Goal: Information Seeking & Learning: Learn about a topic

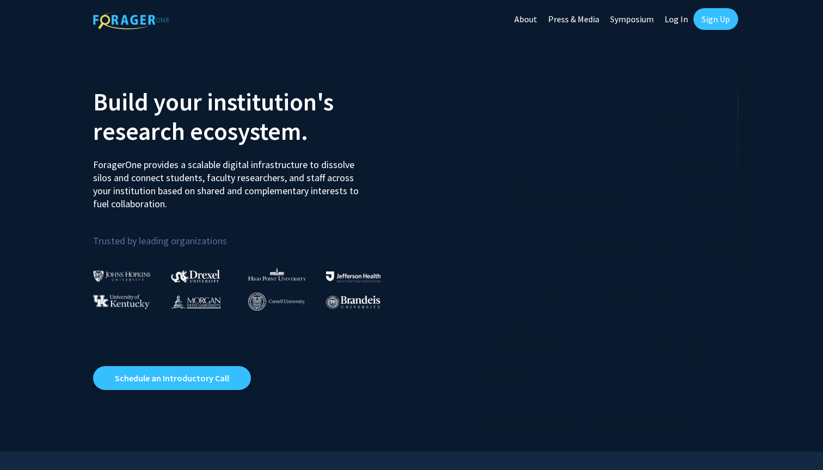
click at [676, 22] on link "Log In" at bounding box center [676, 19] width 34 height 38
select select
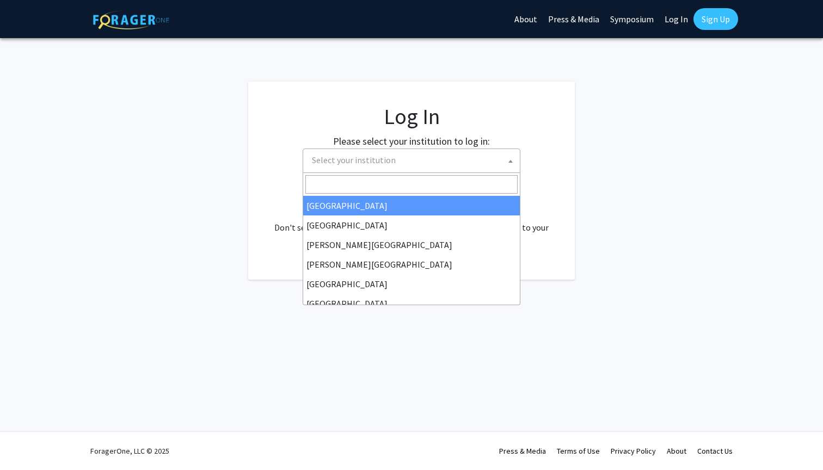
click at [347, 169] on span "Select your institution" at bounding box center [413, 160] width 212 height 22
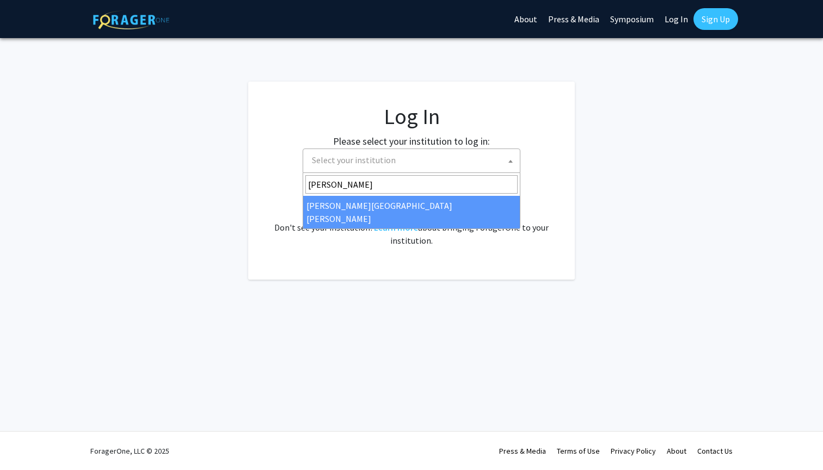
type input "johns"
select select "1"
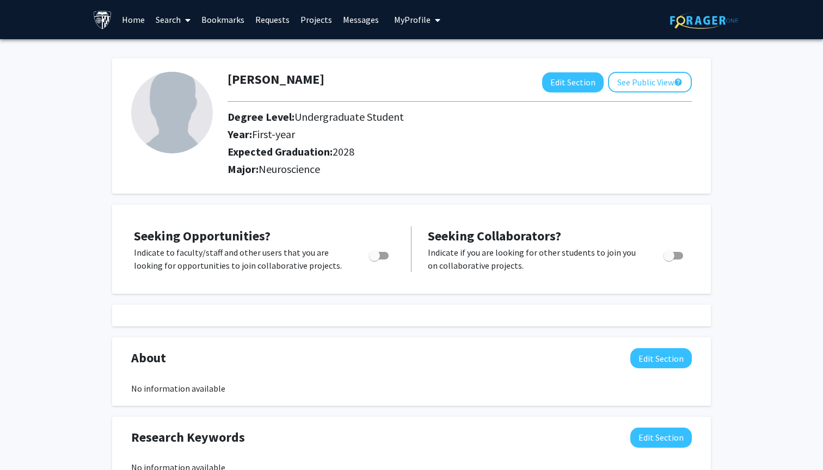
click at [415, 15] on span "My Profile" at bounding box center [412, 19] width 36 height 11
click at [424, 91] on link "Account Settings" at bounding box center [450, 84] width 98 height 13
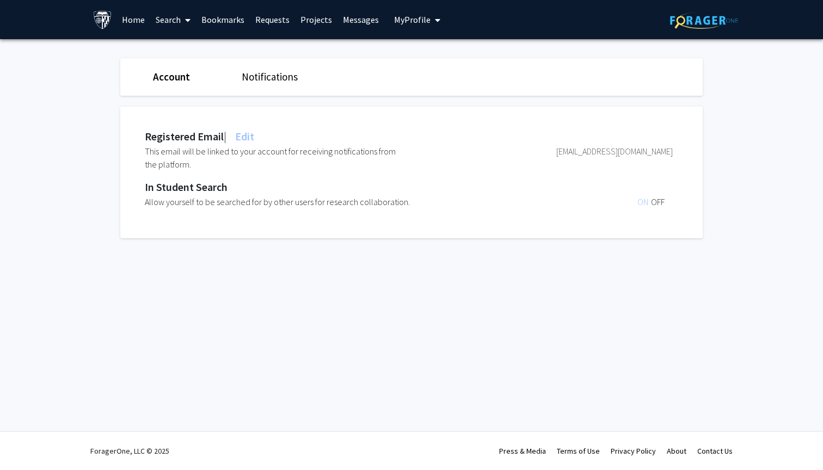
click at [419, 23] on span "My Profile" at bounding box center [412, 19] width 36 height 11
click at [429, 57] on span "[PERSON_NAME]" at bounding box center [462, 51] width 66 height 12
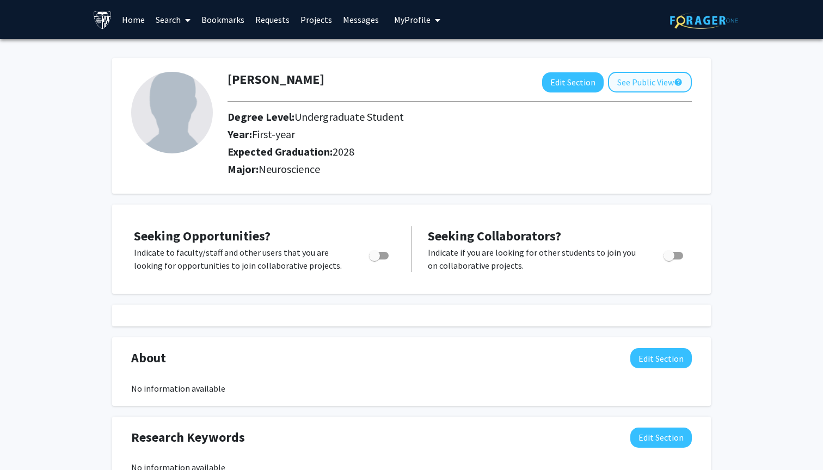
click at [646, 87] on button "See Public View help" at bounding box center [650, 82] width 84 height 21
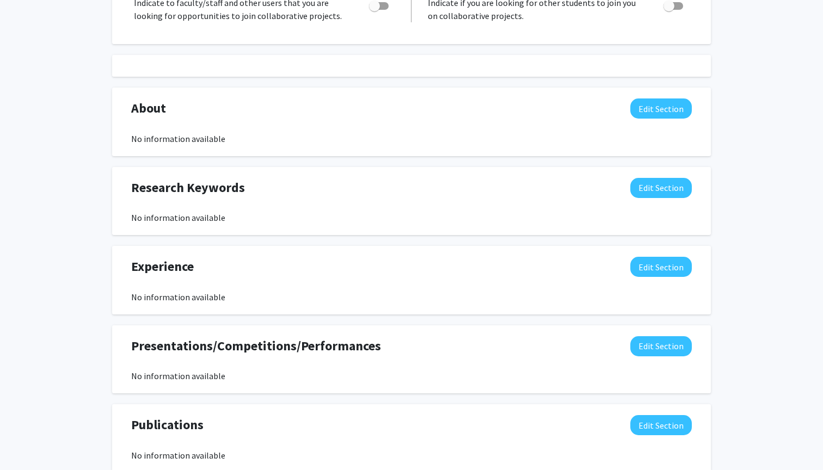
scroll to position [279, 0]
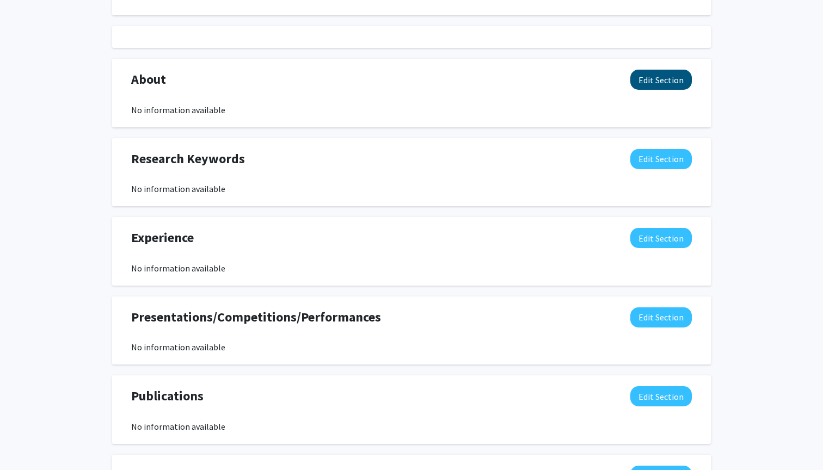
click at [652, 79] on button "Edit Section" at bounding box center [660, 80] width 61 height 20
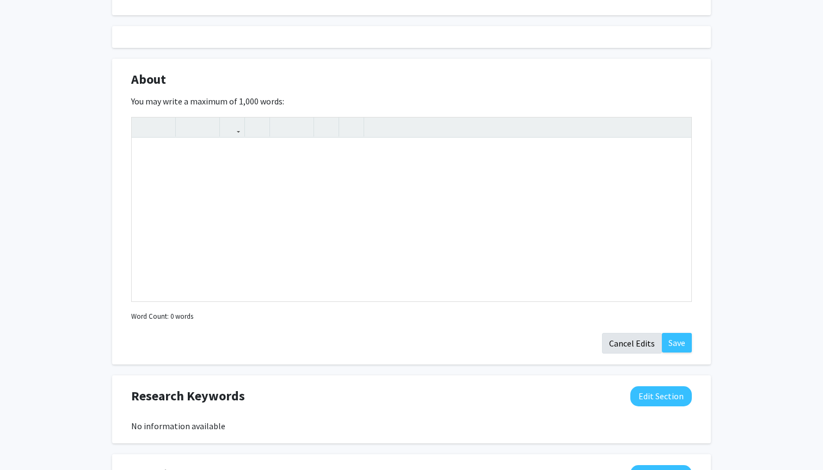
click at [622, 349] on button "Cancel Edits" at bounding box center [632, 343] width 60 height 21
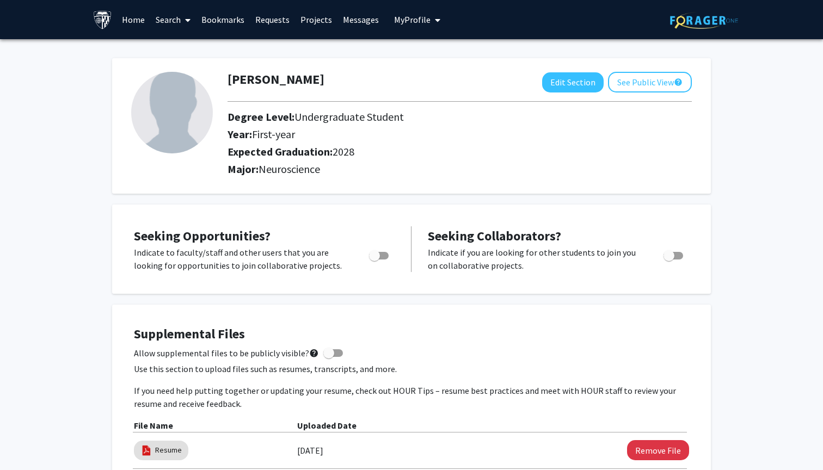
scroll to position [209, 0]
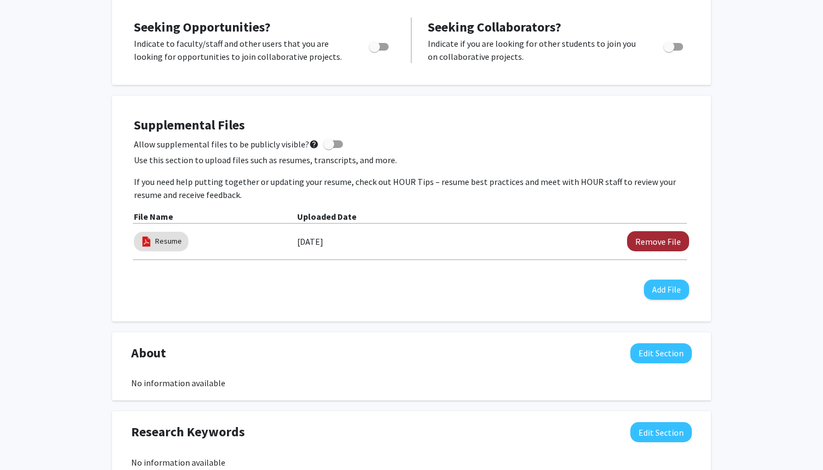
click at [639, 240] on button "Remove File" at bounding box center [658, 241] width 62 height 20
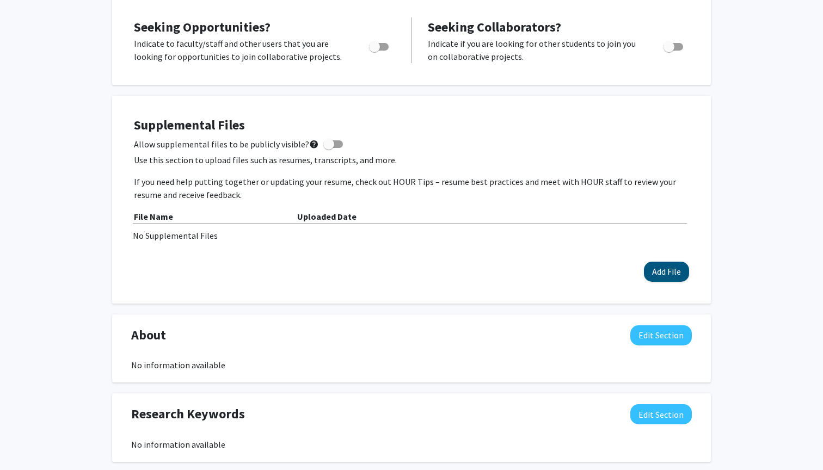
click at [652, 274] on button "Add File" at bounding box center [666, 272] width 45 height 20
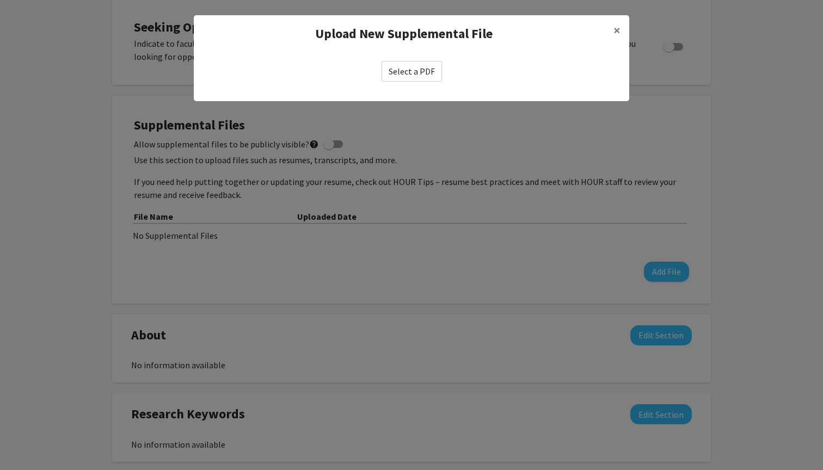
click at [402, 71] on label "Select a PDF" at bounding box center [411, 71] width 60 height 21
click at [0, 0] on input "Select a PDF" at bounding box center [0, 0] width 0 height 0
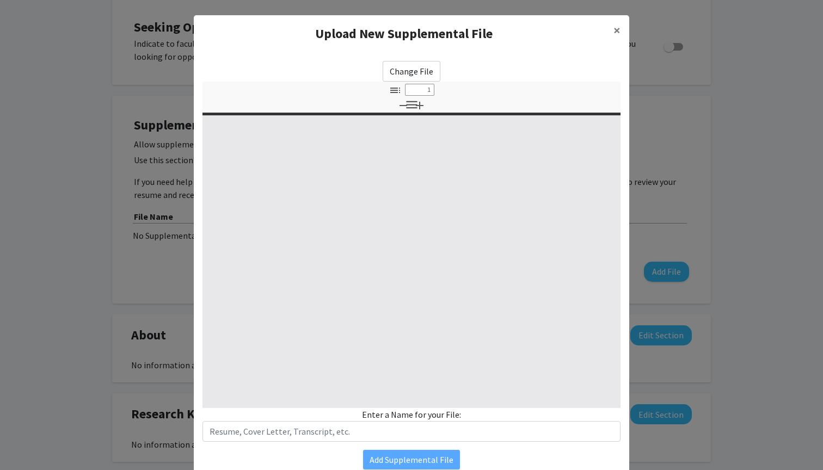
select select "custom"
type input "0"
select select "custom"
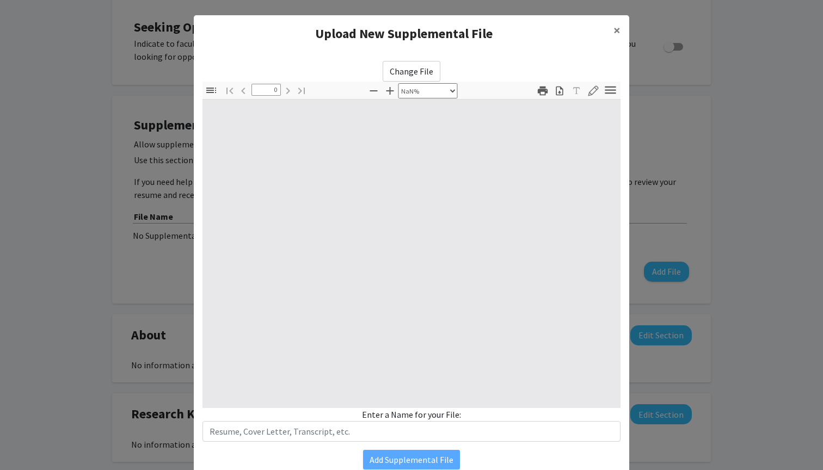
type input "1"
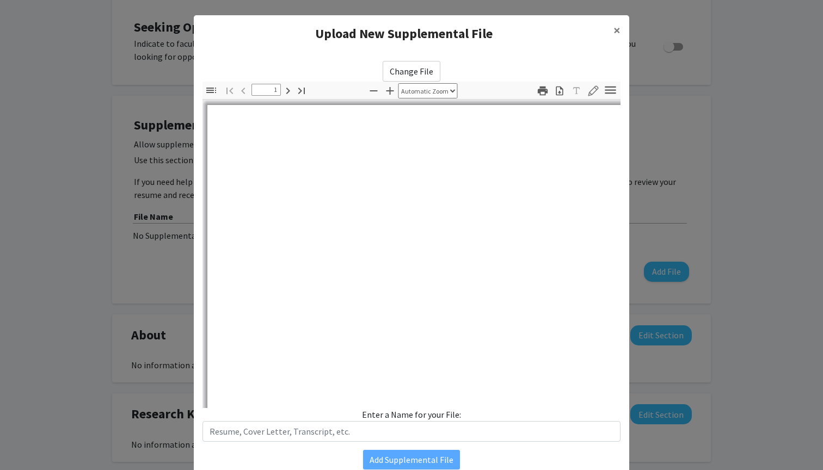
select select "auto"
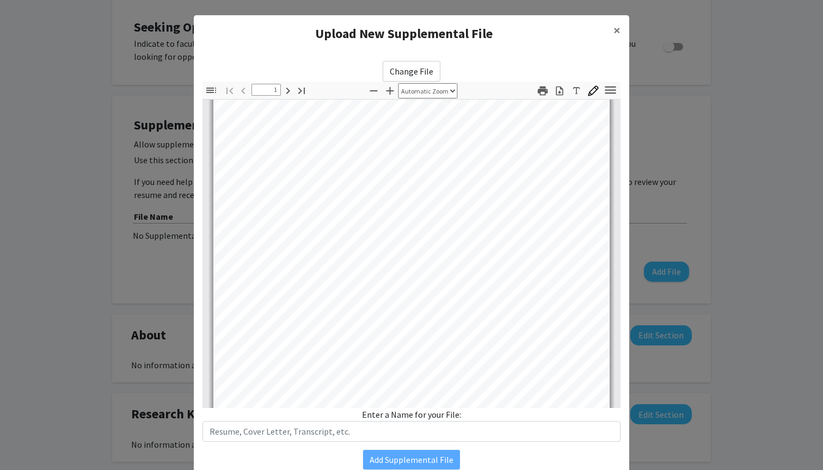
scroll to position [28, 0]
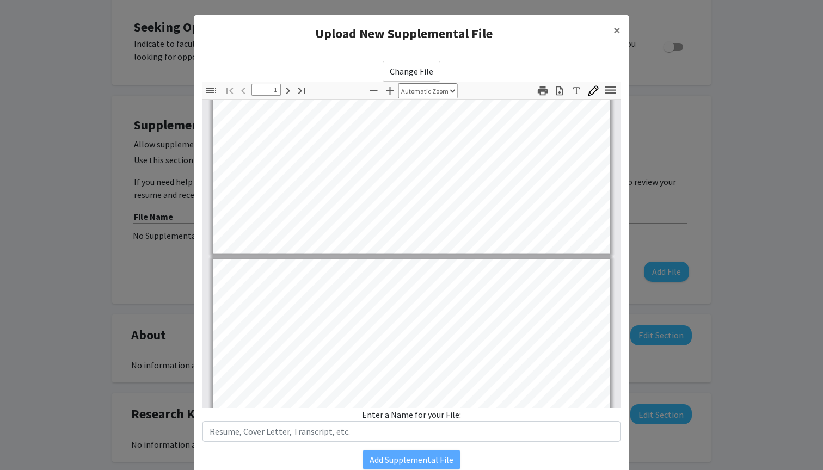
type input "2"
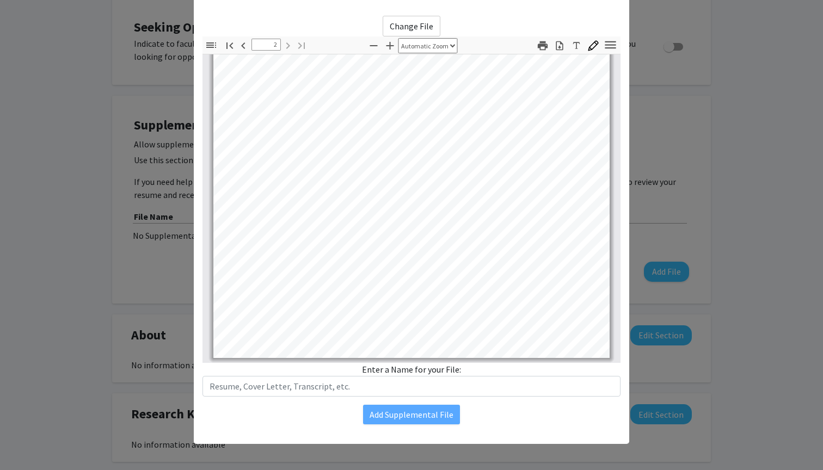
scroll to position [45, 0]
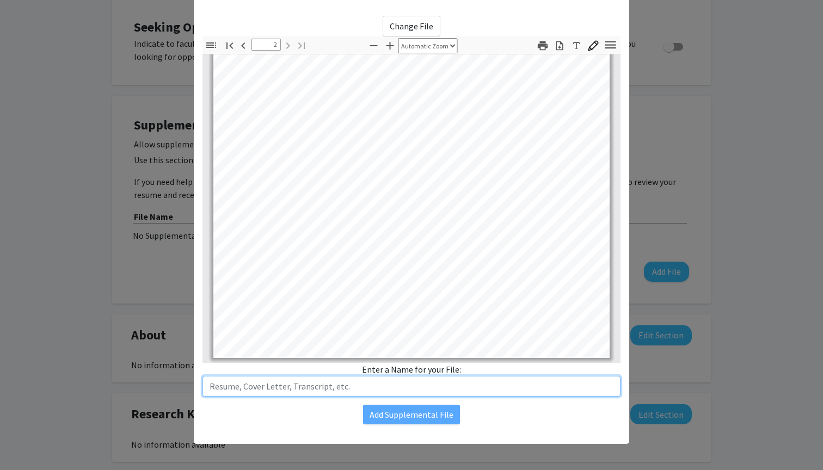
click at [381, 382] on input "text" at bounding box center [411, 386] width 418 height 21
type input "Resume"
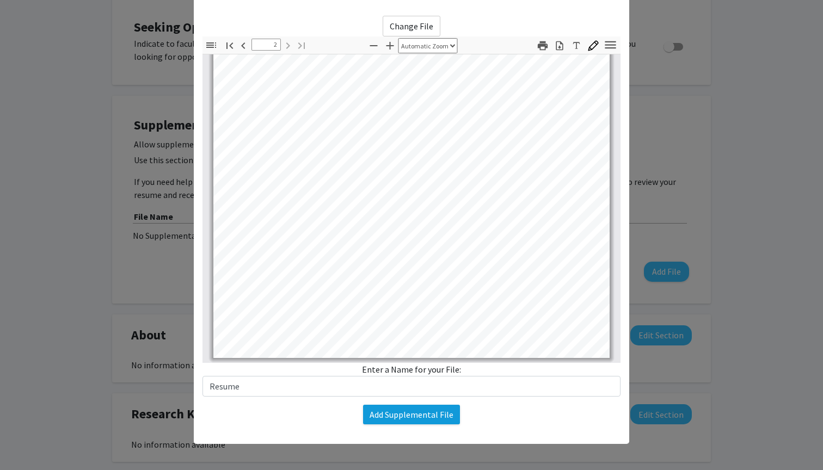
click at [388, 414] on button "Add Supplemental File" at bounding box center [411, 415] width 97 height 20
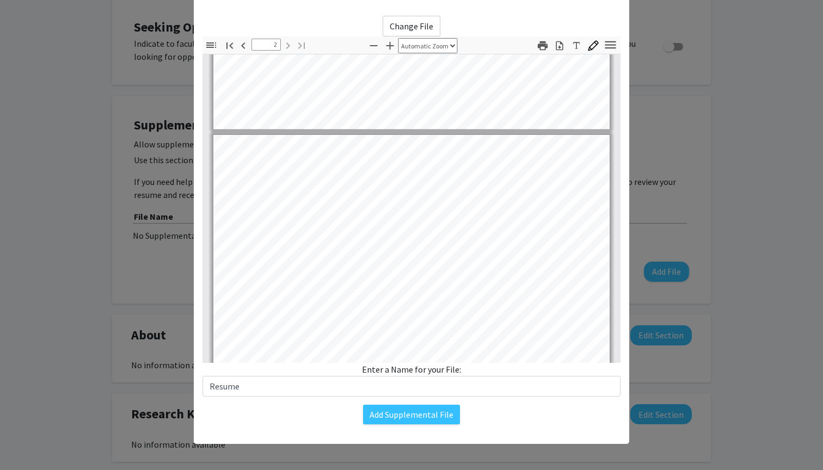
type input "1"
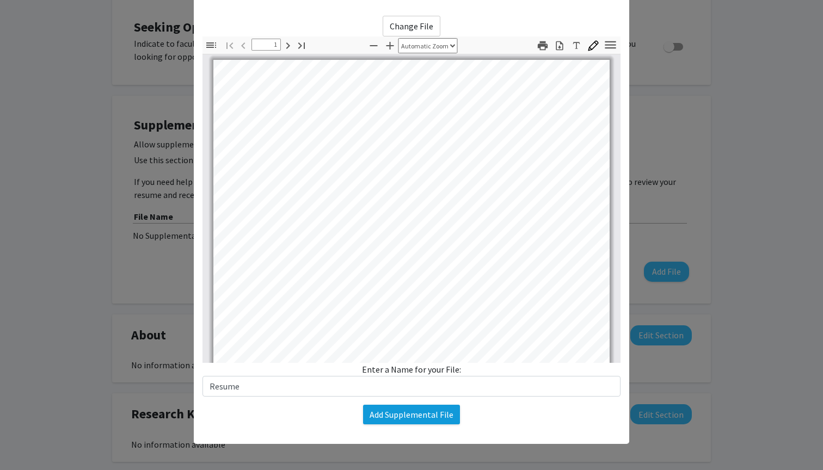
scroll to position [0, 0]
click at [410, 417] on button "Add Supplemental File" at bounding box center [411, 415] width 97 height 20
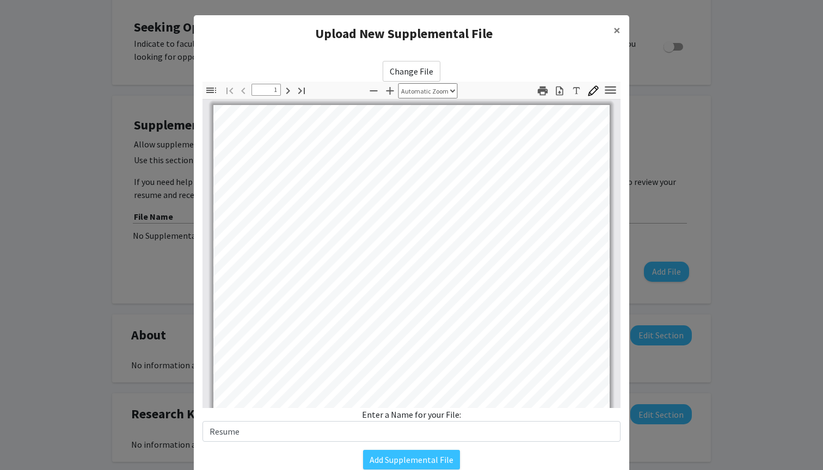
click at [300, 444] on div "Change File Thumbnails Document Outline Attachments Layers Current Outline Item…" at bounding box center [411, 265] width 435 height 426
click at [617, 29] on span "×" at bounding box center [616, 30] width 7 height 17
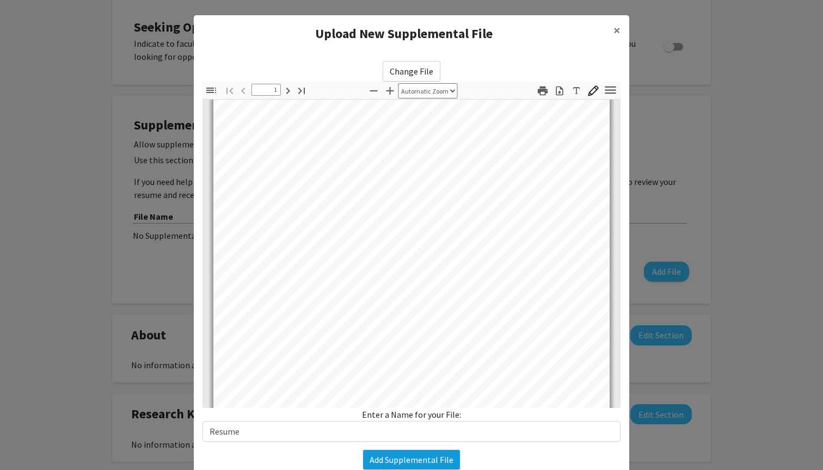
click at [398, 461] on button "Add Supplemental File" at bounding box center [411, 460] width 97 height 20
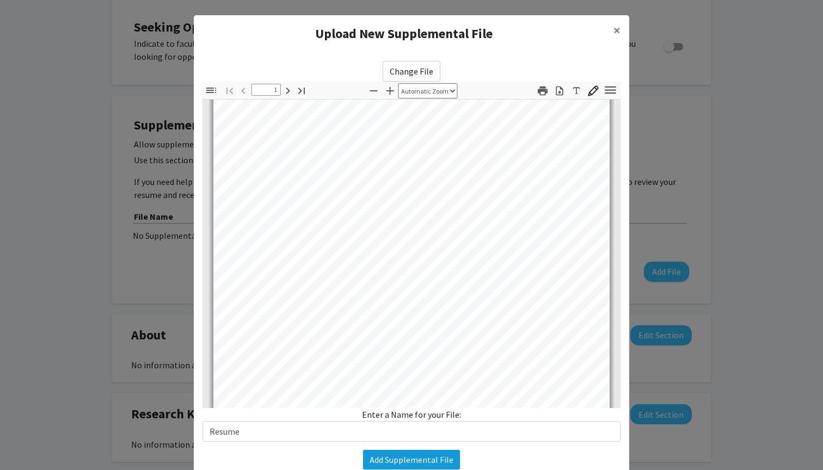
click at [397, 456] on button "Add Supplemental File" at bounding box center [411, 460] width 97 height 20
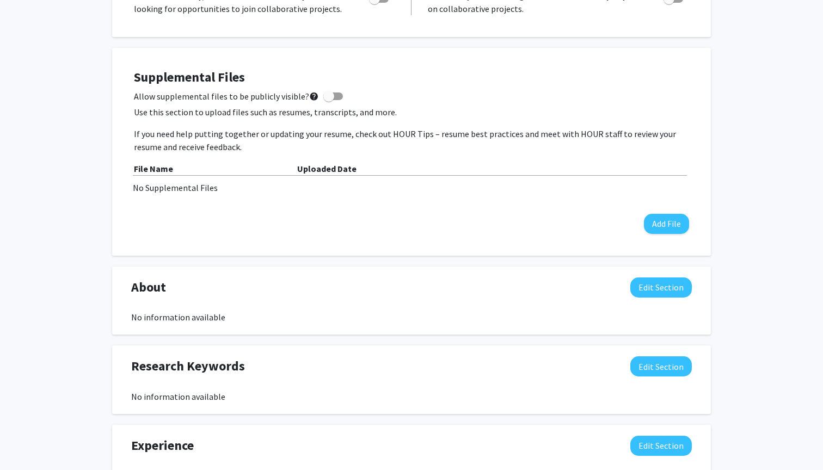
scroll to position [306, 0]
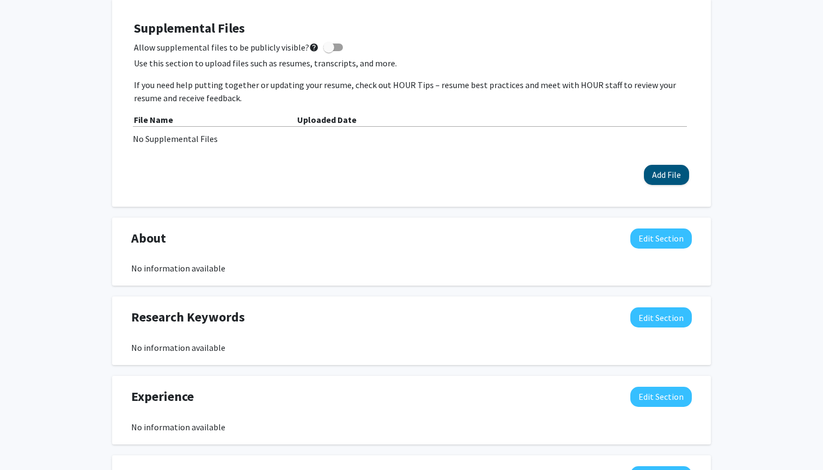
click at [667, 169] on button "Add File" at bounding box center [666, 175] width 45 height 20
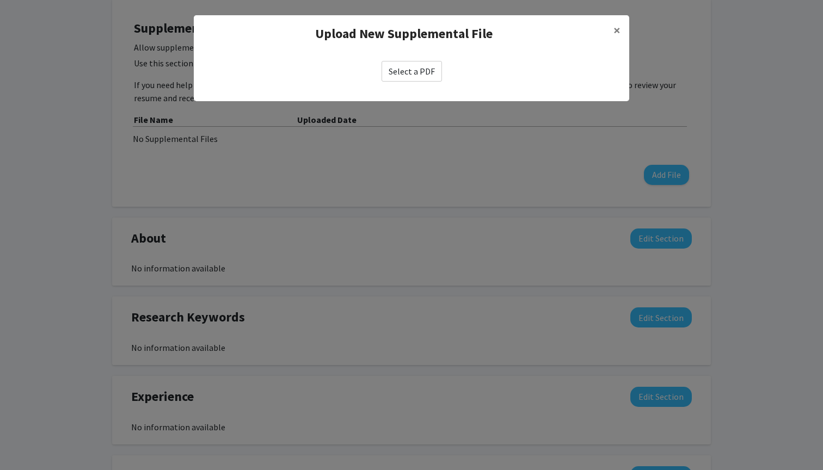
click at [428, 70] on label "Select a PDF" at bounding box center [411, 71] width 60 height 21
click at [0, 0] on input "Select a PDF" at bounding box center [0, 0] width 0 height 0
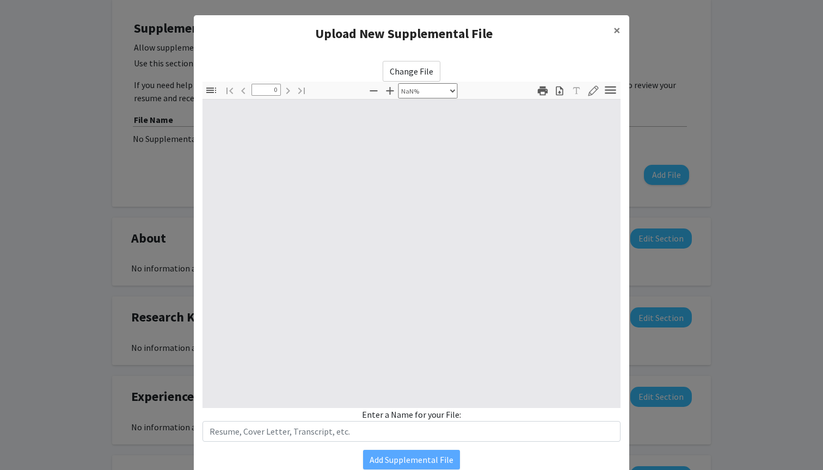
select select "auto"
type input "1"
select select "auto"
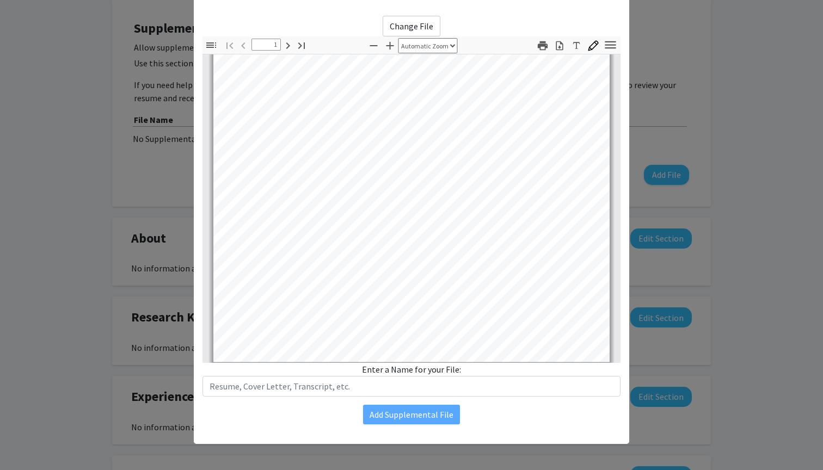
scroll to position [211, 0]
click at [436, 397] on div "Change File Thumbnails Document Outline Attachments Layers Current Outline Item…" at bounding box center [411, 220] width 435 height 426
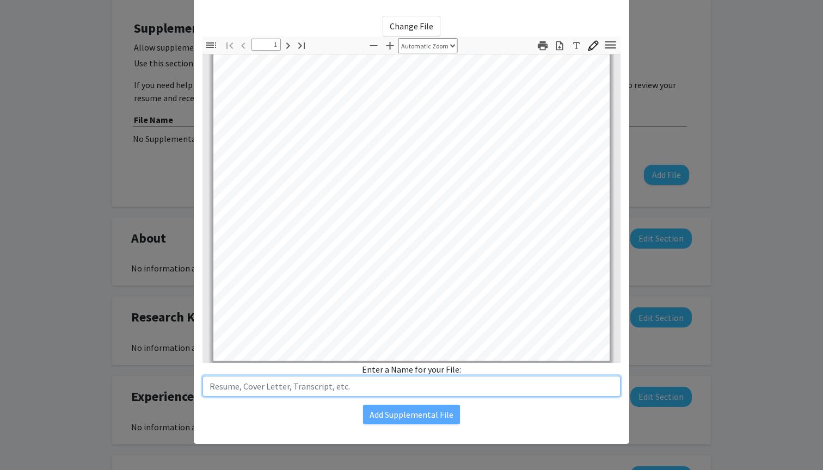
click at [436, 387] on input "text" at bounding box center [411, 386] width 418 height 21
type input "Resume"
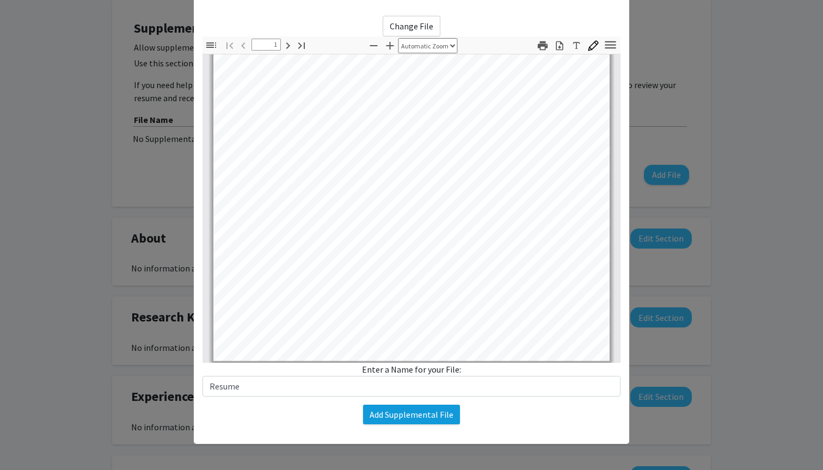
click at [418, 417] on button "Add Supplemental File" at bounding box center [411, 415] width 97 height 20
click at [440, 422] on button "Add Supplemental File" at bounding box center [411, 415] width 97 height 20
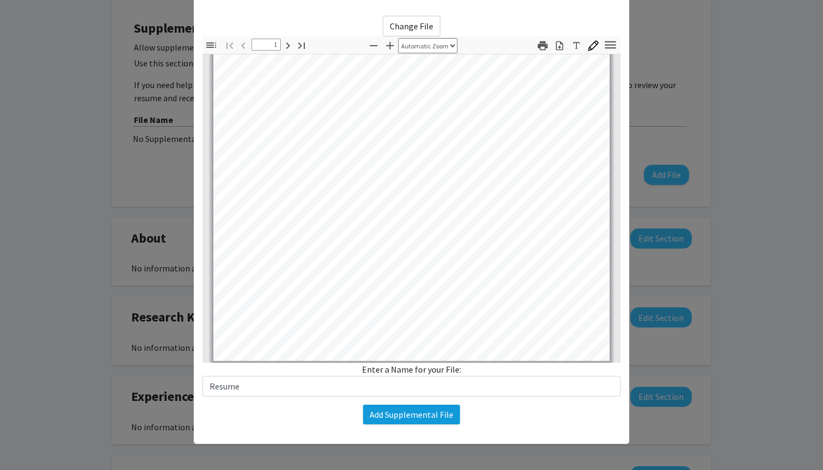
click at [440, 422] on button "Add Supplemental File" at bounding box center [411, 415] width 97 height 20
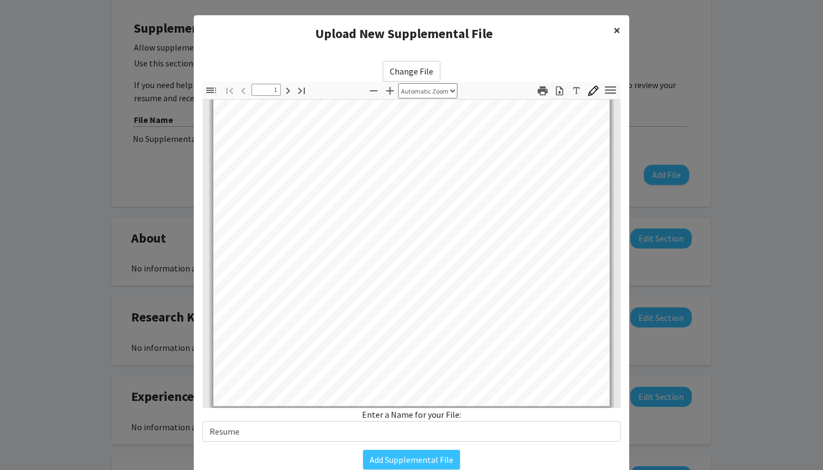
scroll to position [0, 0]
click at [407, 65] on label "Change File" at bounding box center [411, 71] width 58 height 21
click at [0, 0] on input "Change File" at bounding box center [0, 0] width 0 height 0
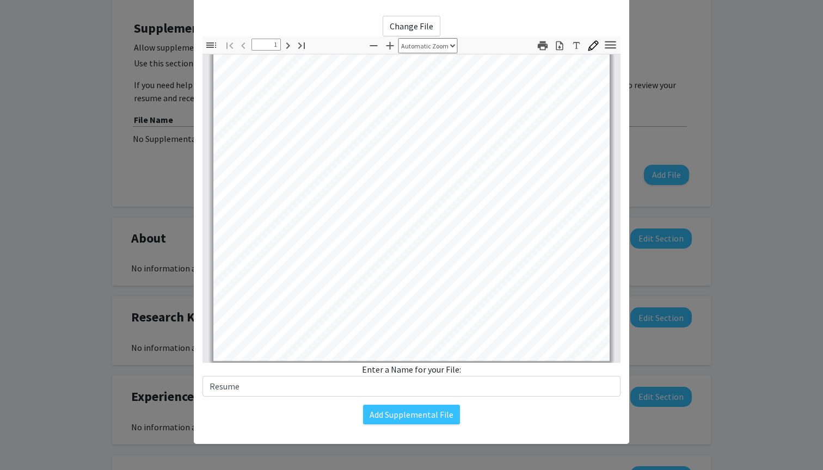
scroll to position [8, 0]
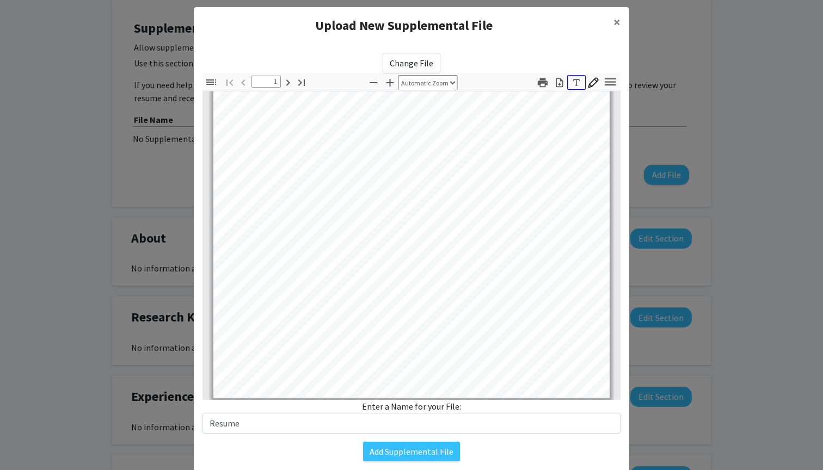
click at [578, 81] on icon "button" at bounding box center [576, 82] width 11 height 11
click at [394, 452] on button "Add Supplemental File" at bounding box center [411, 452] width 97 height 20
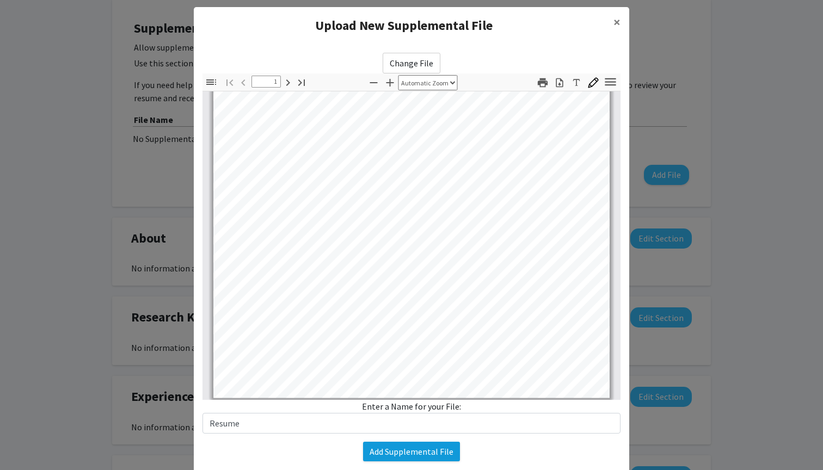
click at [396, 452] on button "Add Supplemental File" at bounding box center [411, 452] width 97 height 20
click at [398, 452] on button "Add Supplemental File" at bounding box center [411, 452] width 97 height 20
drag, startPoint x: 398, startPoint y: 452, endPoint x: 403, endPoint y: 454, distance: 5.9
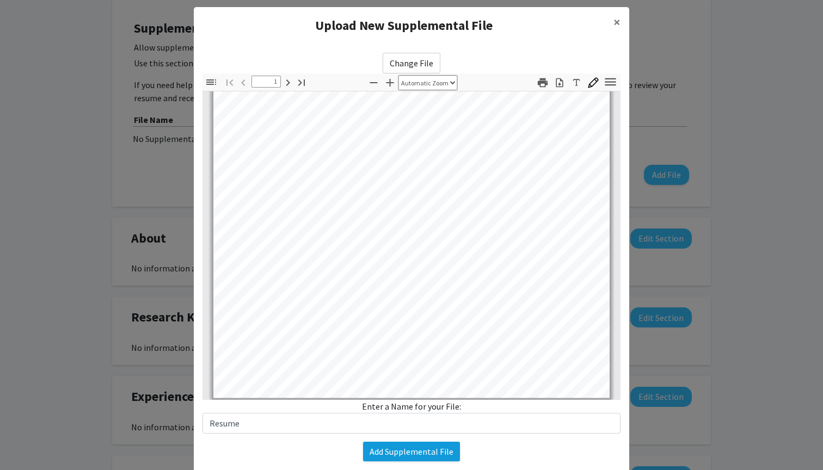
click at [399, 452] on button "Add Supplemental File" at bounding box center [411, 452] width 97 height 20
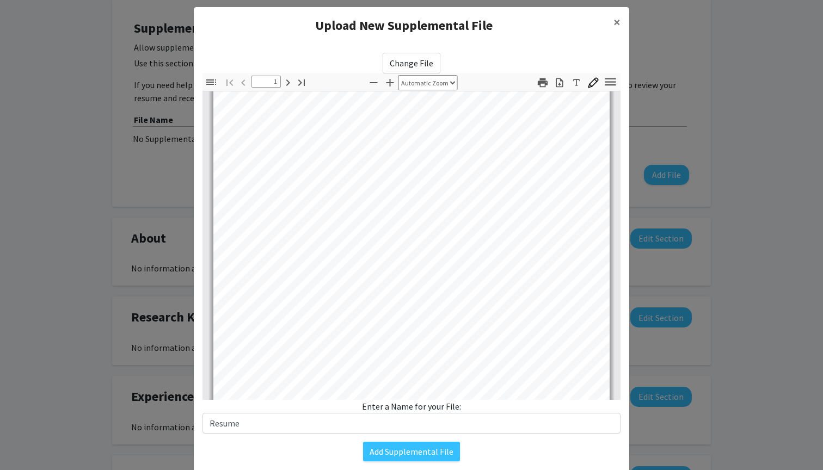
scroll to position [142, 0]
click at [410, 452] on button "Add Supplemental File" at bounding box center [411, 452] width 97 height 20
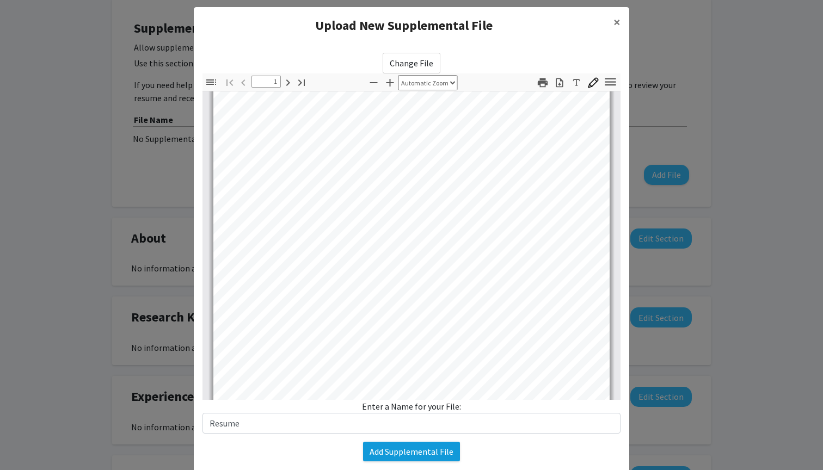
click at [410, 452] on button "Add Supplemental File" at bounding box center [411, 452] width 97 height 20
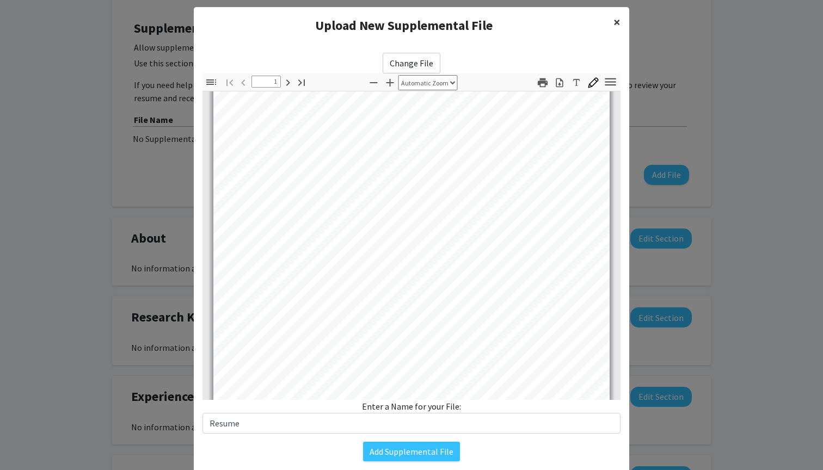
click at [615, 22] on span "×" at bounding box center [616, 22] width 7 height 17
click at [615, 23] on span "×" at bounding box center [616, 22] width 7 height 17
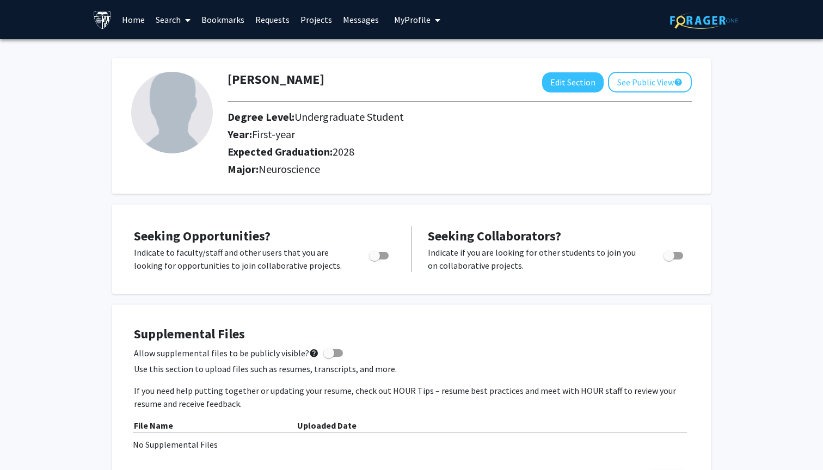
click at [114, 17] on link at bounding box center [104, 20] width 23 height 38
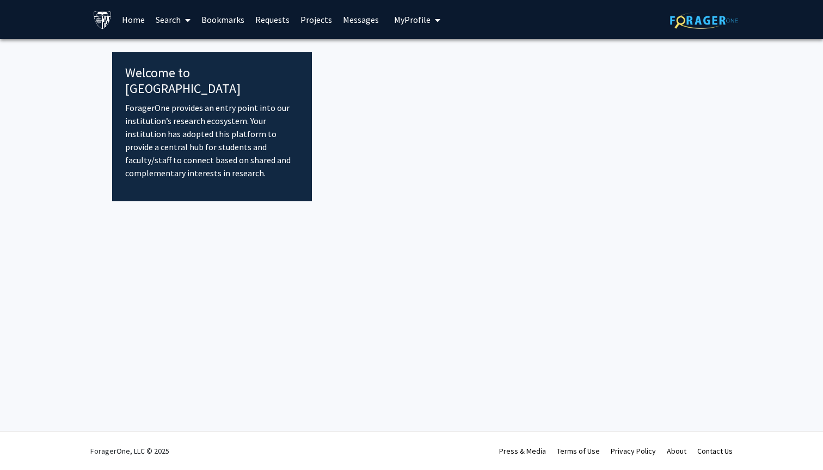
click at [94, 20] on img at bounding box center [102, 19] width 19 height 19
click at [302, 17] on link "Projects" at bounding box center [316, 20] width 42 height 38
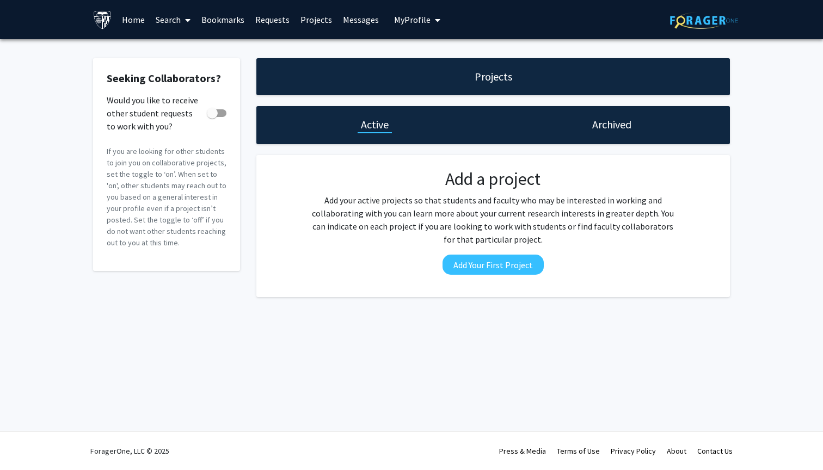
click at [280, 18] on link "Requests" at bounding box center [272, 20] width 45 height 38
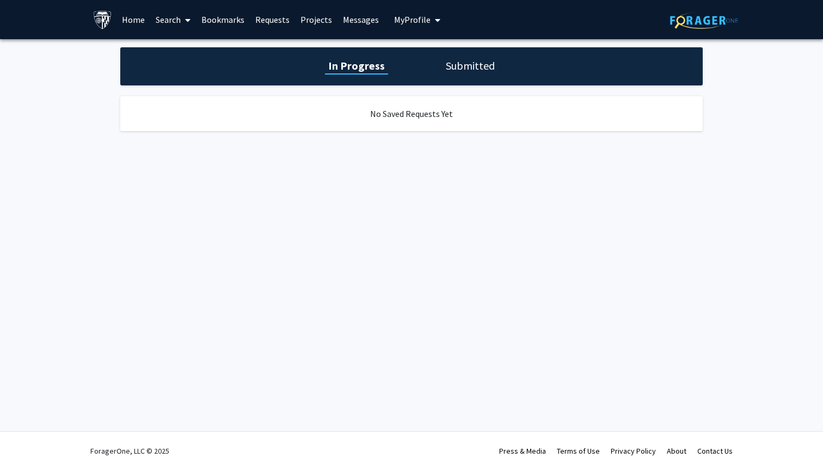
click at [218, 19] on link "Bookmarks" at bounding box center [223, 20] width 54 height 38
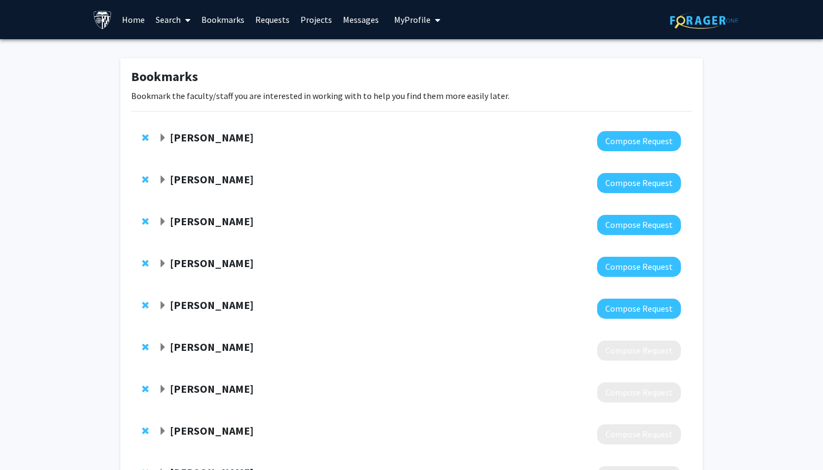
click at [176, 16] on link "Search" at bounding box center [173, 20] width 46 height 38
click at [177, 52] on span "Faculty/Staff" at bounding box center [190, 50] width 80 height 22
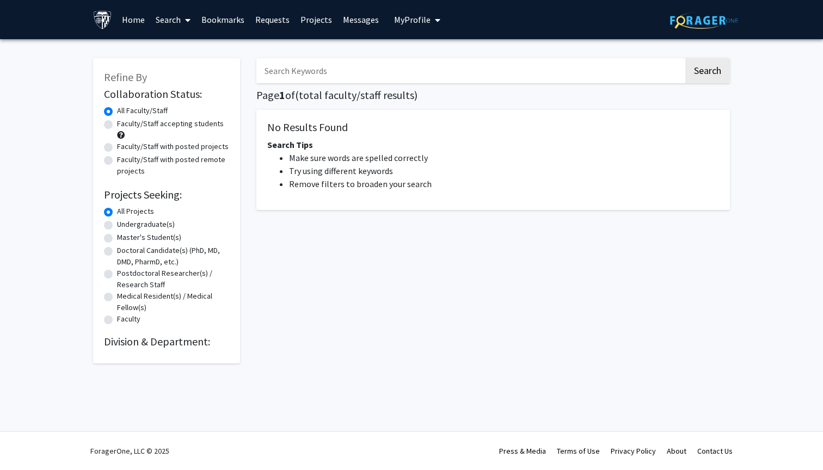
click at [108, 118] on div "All Faculty/Staff" at bounding box center [166, 111] width 125 height 13
click at [117, 129] on label "Faculty/Staff accepting students" at bounding box center [170, 123] width 107 height 11
click at [117, 125] on input "Faculty/Staff accepting students" at bounding box center [120, 121] width 7 height 7
radio input "true"
click at [702, 71] on button "Search" at bounding box center [707, 70] width 45 height 25
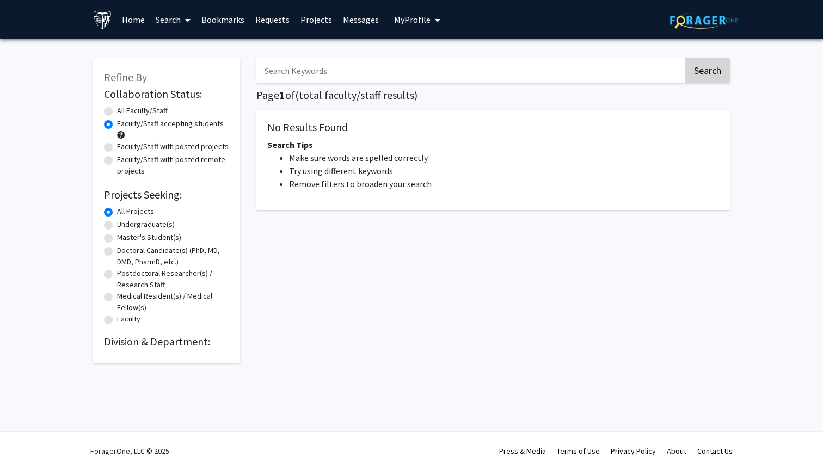
radio input "true"
click at [499, 77] on input "Search Keywords" at bounding box center [469, 70] width 427 height 25
click at [720, 71] on button "Search" at bounding box center [707, 70] width 45 height 25
click at [157, 20] on link "Search" at bounding box center [173, 20] width 46 height 38
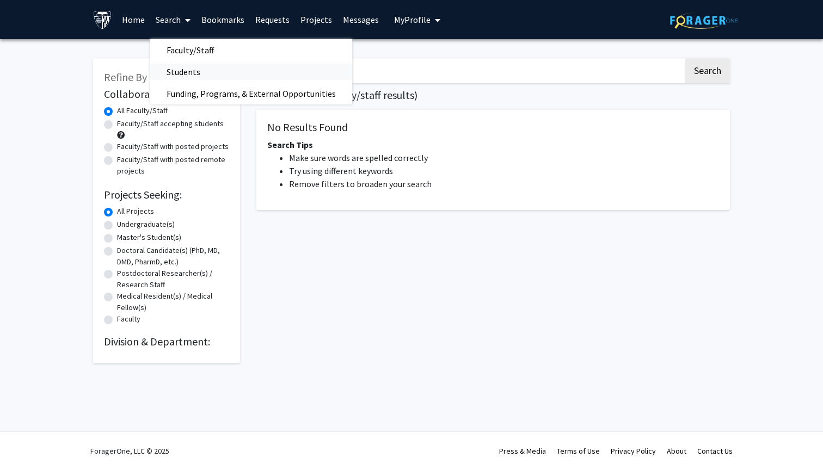
click at [196, 70] on span "Students" at bounding box center [183, 72] width 66 height 22
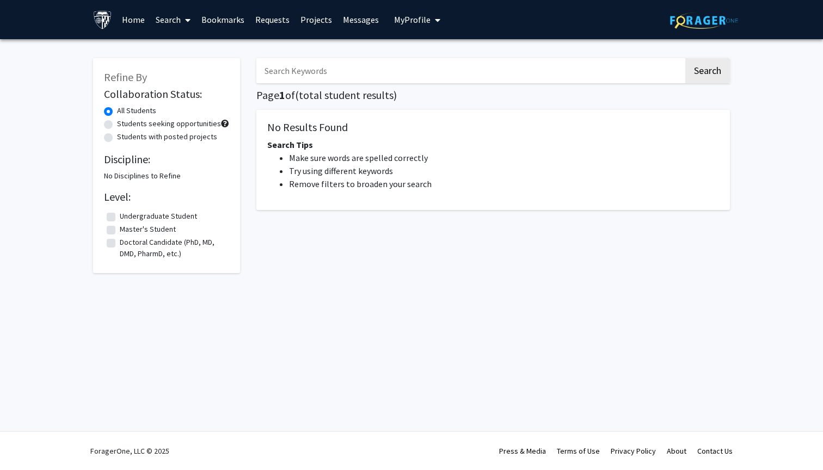
click at [178, 19] on link "Search" at bounding box center [173, 20] width 46 height 38
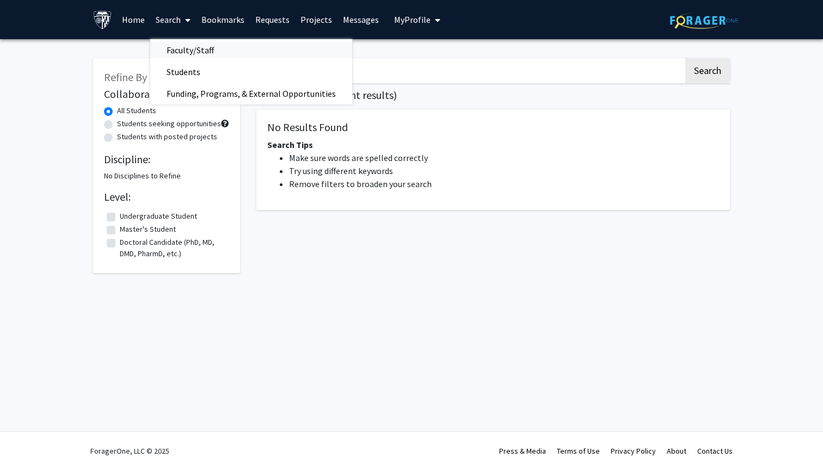
click at [178, 49] on span "Faculty/Staff" at bounding box center [190, 50] width 80 height 22
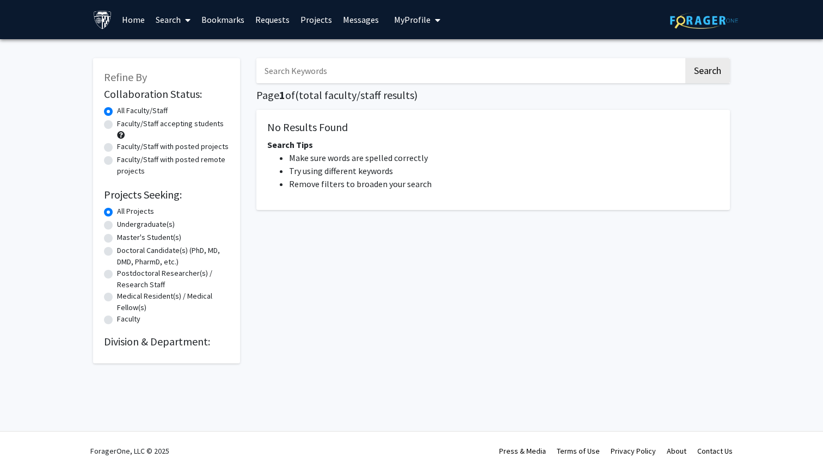
click at [412, 71] on input "Search Keywords" at bounding box center [469, 70] width 427 height 25
click at [410, 22] on span "My Profile" at bounding box center [412, 19] width 36 height 11
click at [429, 57] on span "[PERSON_NAME]" at bounding box center [462, 51] width 66 height 12
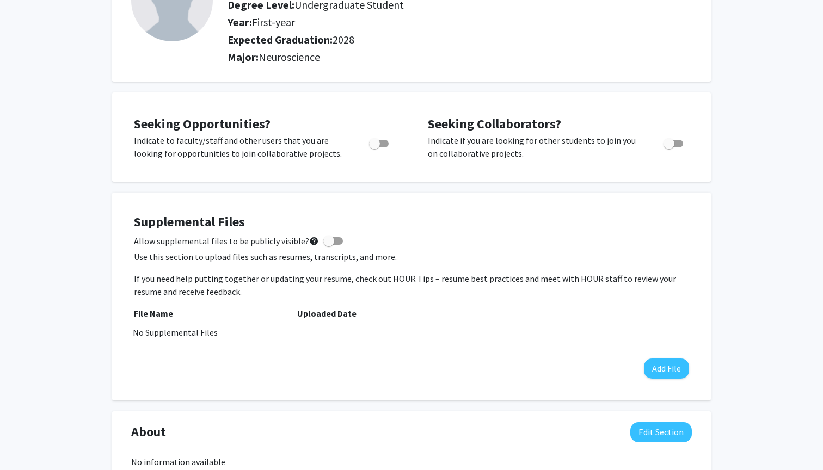
scroll to position [241, 0]
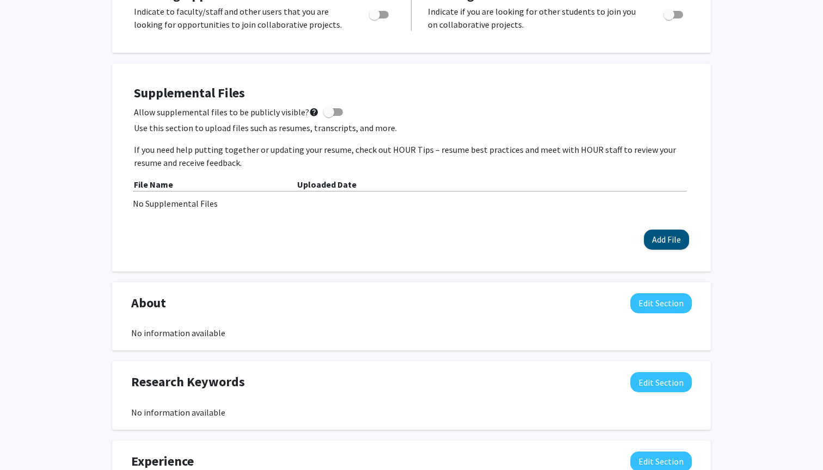
click at [674, 238] on button "Add File" at bounding box center [666, 240] width 45 height 20
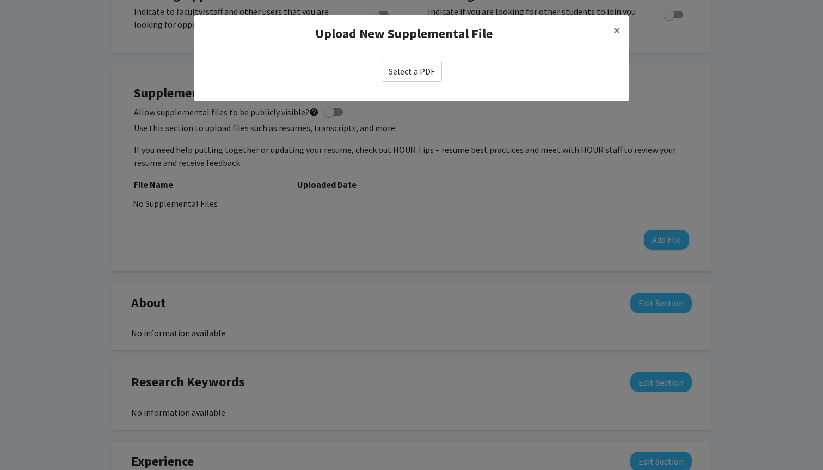
click at [401, 63] on label "Select a PDF" at bounding box center [411, 71] width 60 height 21
click at [0, 0] on input "Select a PDF" at bounding box center [0, 0] width 0 height 0
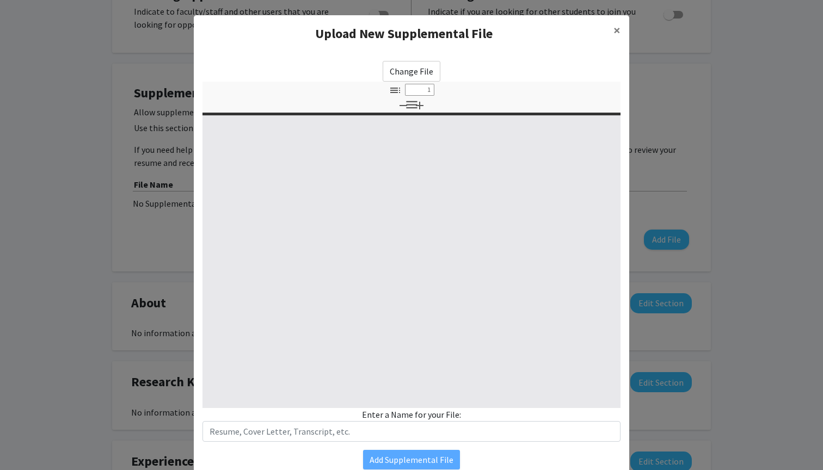
select select "custom"
type input "0"
select select "auto"
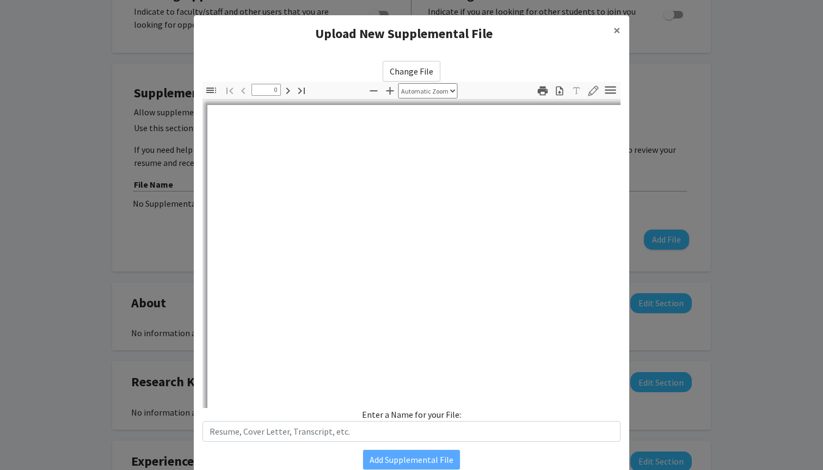
type input "1"
select select "auto"
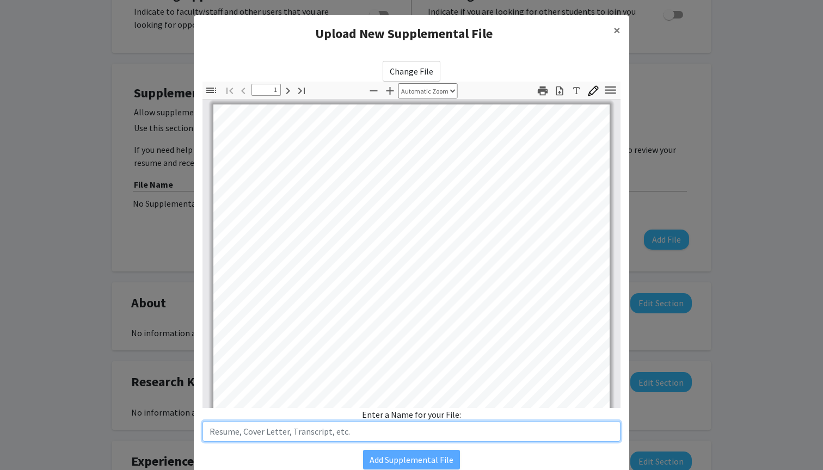
click at [388, 433] on input "text" at bounding box center [411, 431] width 418 height 21
type input "Aditya"
type input "Resume -- Aditya Shivaswamy"
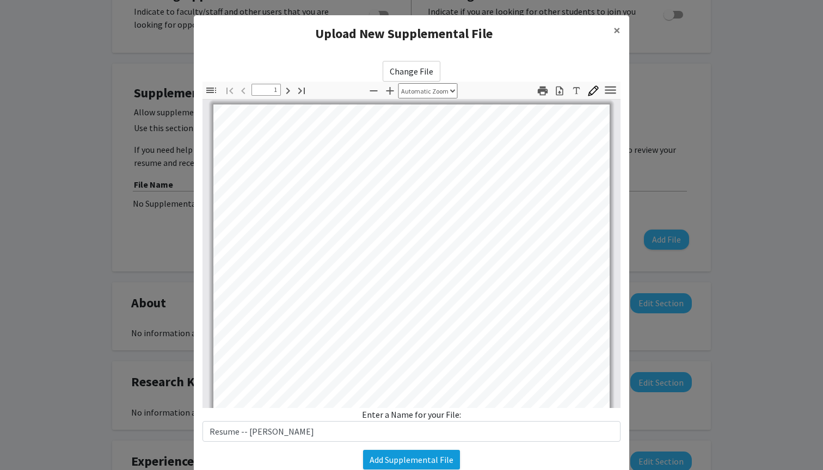
click at [424, 459] on button "Add Supplemental File" at bounding box center [411, 460] width 97 height 20
click at [432, 459] on button "Add Supplemental File" at bounding box center [411, 460] width 97 height 20
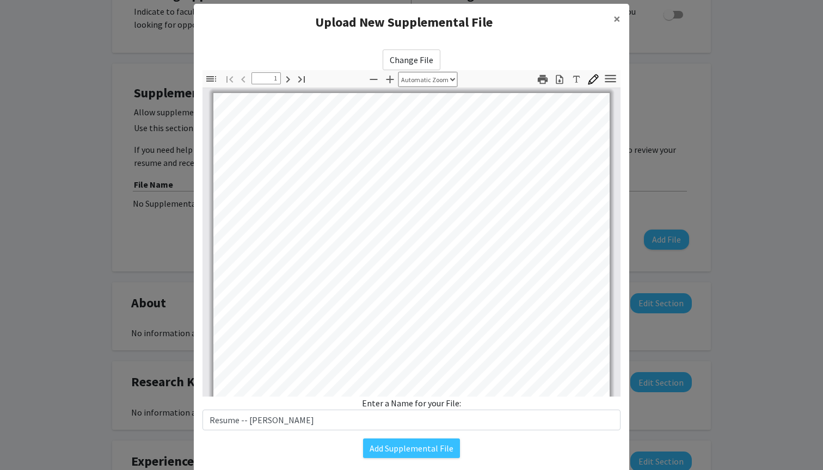
scroll to position [5, 0]
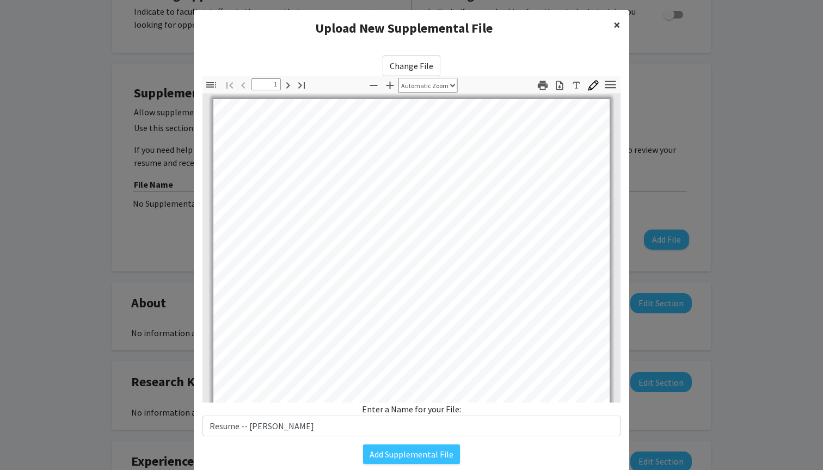
click at [611, 16] on button "×" at bounding box center [616, 25] width 24 height 30
click at [616, 18] on span "×" at bounding box center [616, 24] width 7 height 17
click at [616, 19] on span "×" at bounding box center [616, 24] width 7 height 17
click at [413, 63] on label "Change File" at bounding box center [411, 65] width 58 height 21
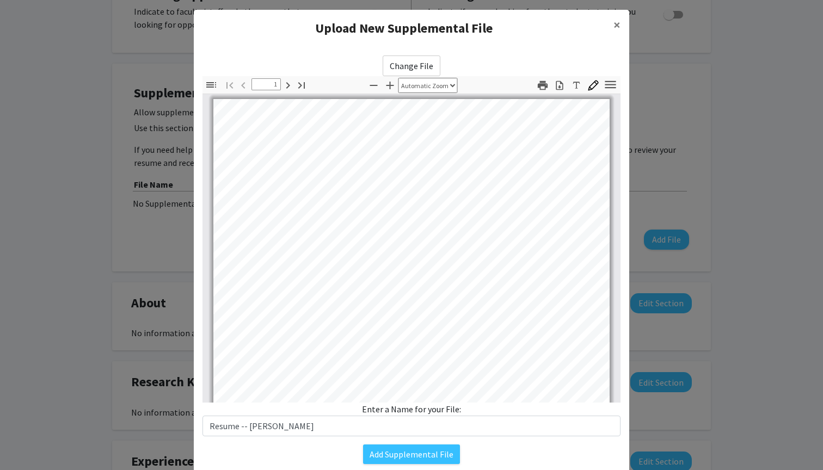
click at [0, 0] on input "Change File" at bounding box center [0, 0] width 0 height 0
click at [617, 28] on span "×" at bounding box center [616, 24] width 7 height 17
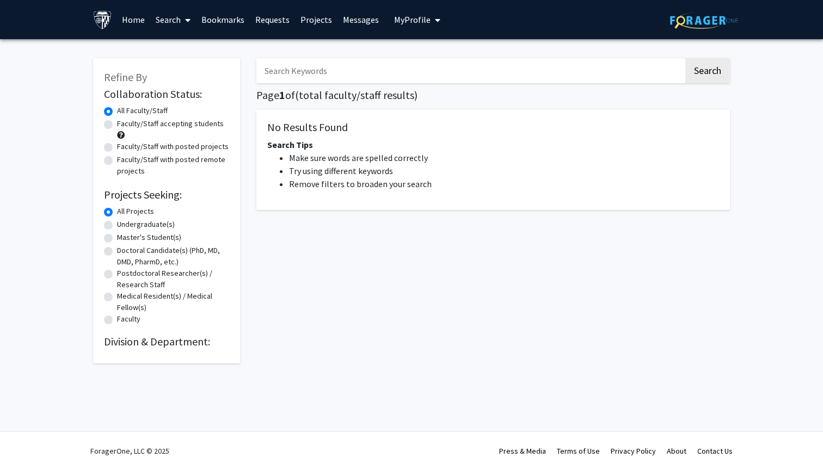
click at [172, 22] on link "Search" at bounding box center [173, 20] width 46 height 38
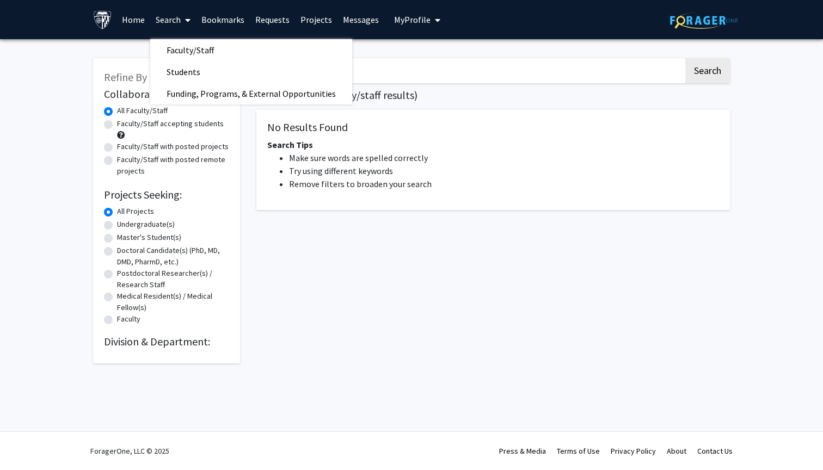
click at [71, 187] on div "Refine By Collaboration Status: Collaboration Status All Faculty/Staff Collabor…" at bounding box center [411, 213] width 823 height 349
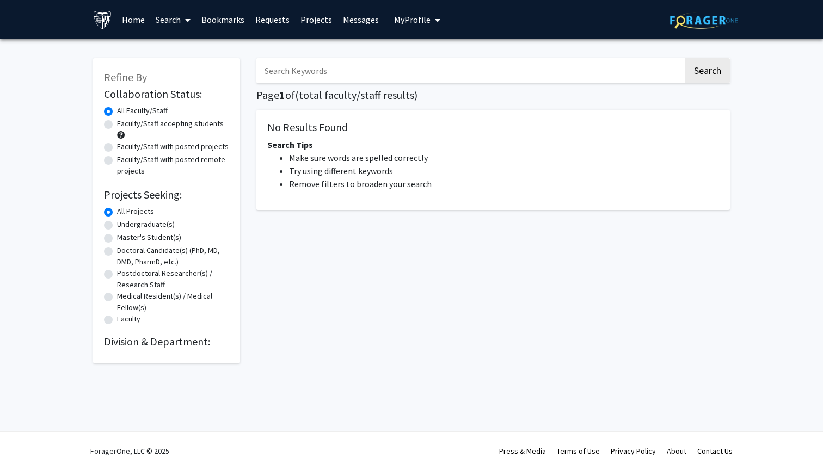
click at [117, 226] on label "Undergraduate(s)" at bounding box center [146, 224] width 58 height 11
click at [117, 226] on input "Undergraduate(s)" at bounding box center [120, 222] width 7 height 7
radio input "true"
click at [716, 77] on button "Search" at bounding box center [707, 70] width 45 height 25
radio input "true"
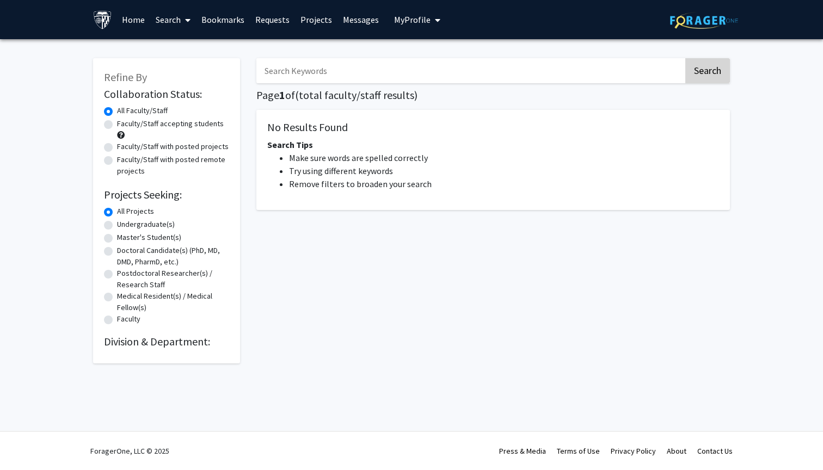
click at [713, 75] on button "Search" at bounding box center [707, 70] width 45 height 25
click at [576, 71] on input "Search Keywords" at bounding box center [469, 70] width 427 height 25
type input "neuropscie"
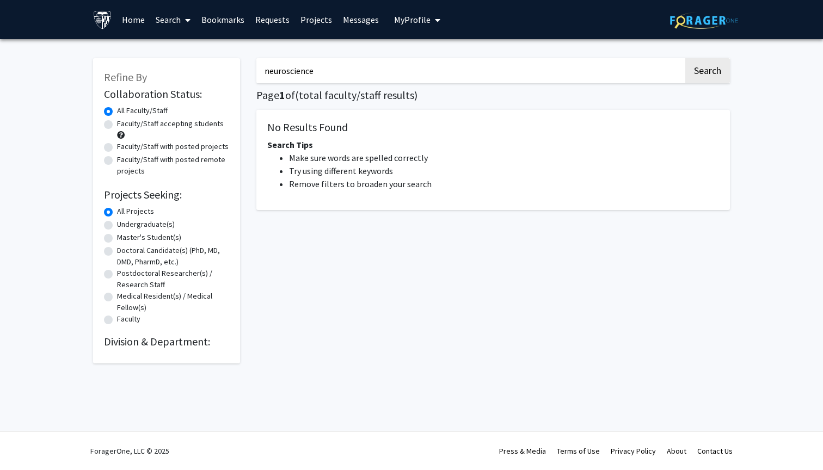
type input "neuroscience"
click at [707, 72] on button "Search" at bounding box center [707, 70] width 45 height 25
click at [113, 19] on link at bounding box center [104, 20] width 23 height 38
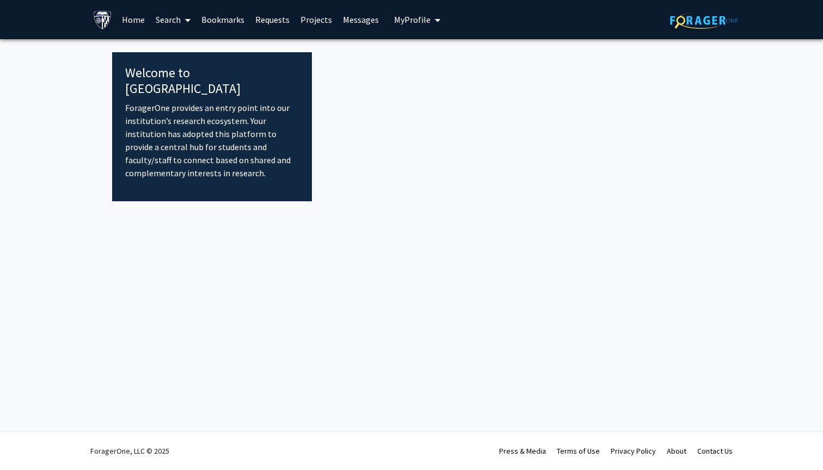
click at [101, 21] on img at bounding box center [102, 19] width 19 height 19
click at [302, 125] on div "Welcome to ForagerOne ForagerOne provides an entry point into our institution’s…" at bounding box center [212, 126] width 200 height 149
